Goal: Obtain resource: Download file/media

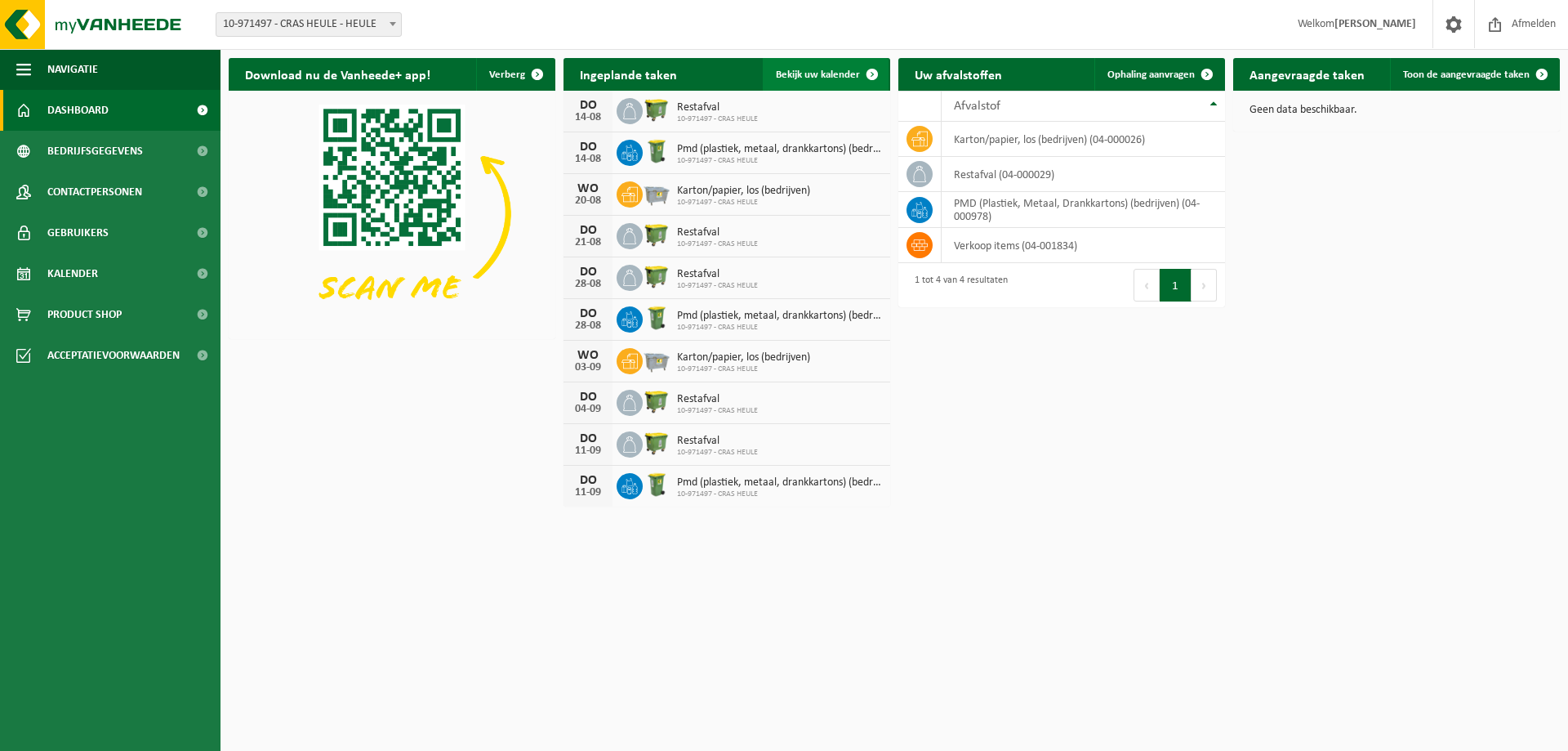
click at [869, 69] on span at bounding box center [872, 74] width 32 height 33
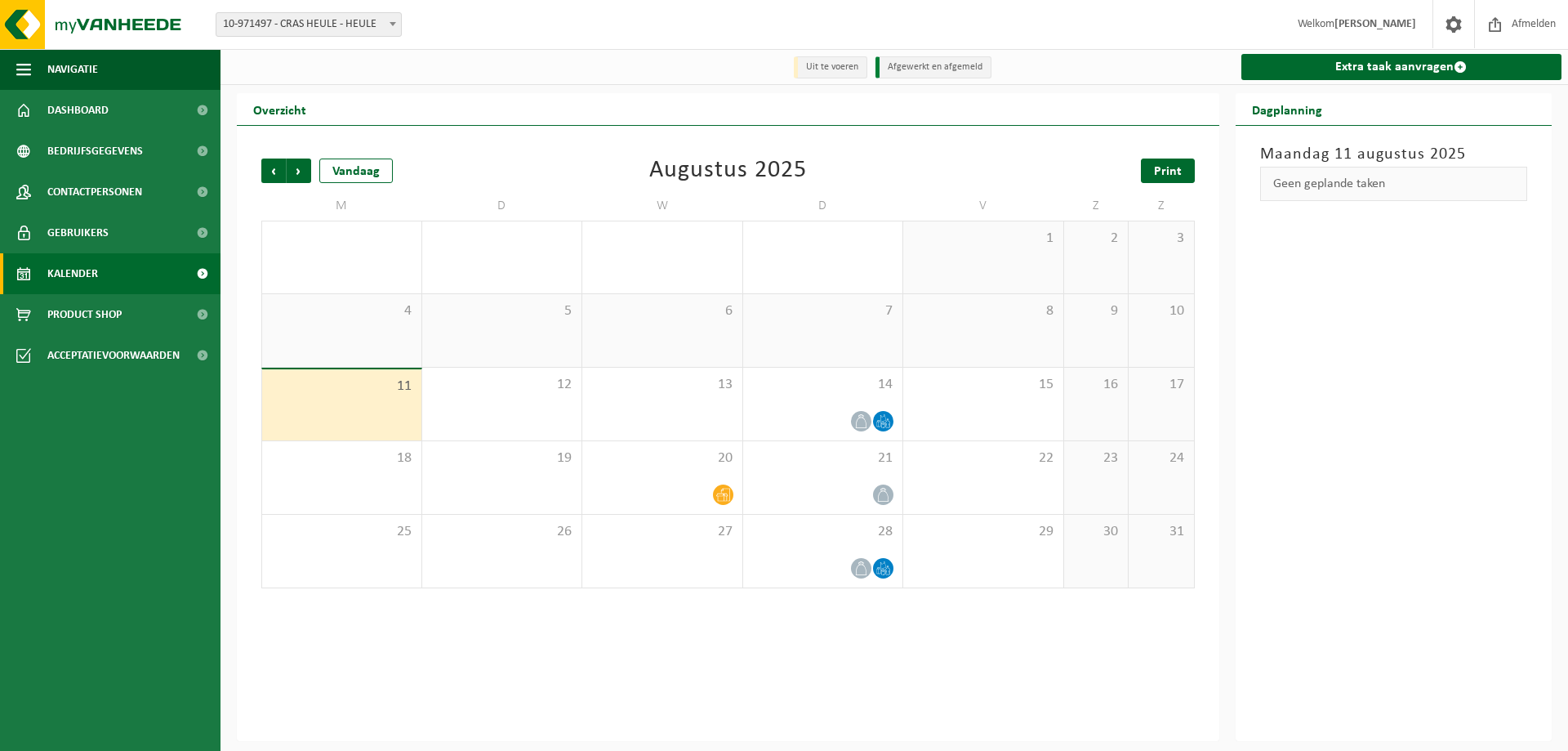
click at [1170, 169] on span "Print" at bounding box center [1168, 171] width 27 height 13
click at [301, 174] on span "Volgende" at bounding box center [298, 170] width 25 height 25
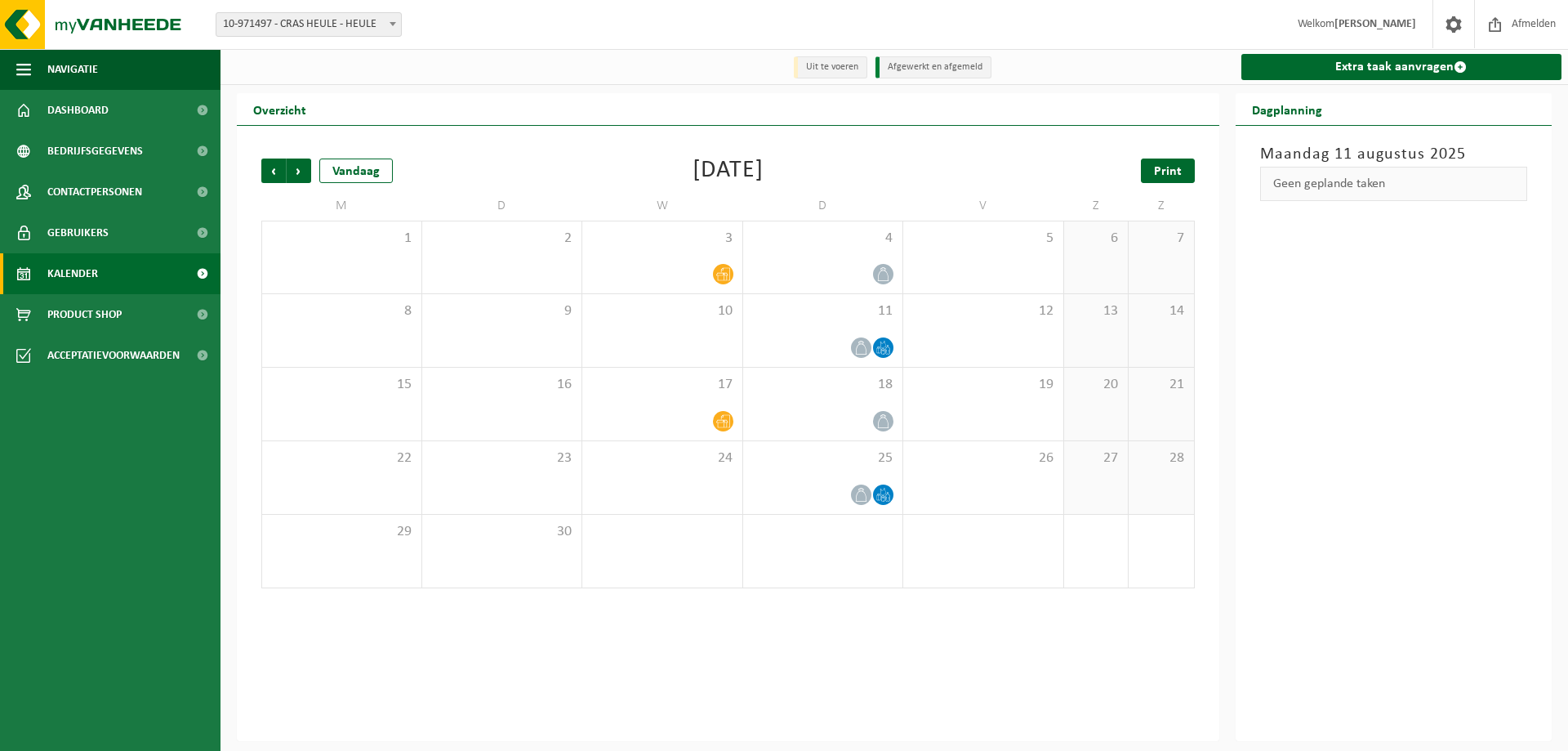
click at [1159, 174] on span "Print" at bounding box center [1168, 171] width 27 height 13
click at [294, 167] on span "Volgende" at bounding box center [298, 170] width 25 height 25
click at [1176, 173] on span "Print" at bounding box center [1168, 171] width 27 height 13
